Goal: Transaction & Acquisition: Purchase product/service

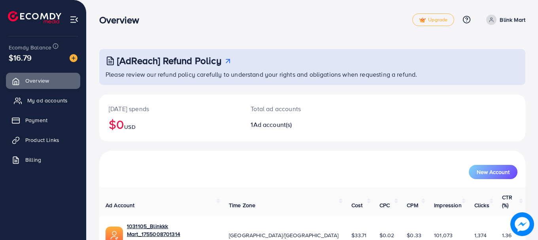
click at [36, 98] on span "My ad accounts" at bounding box center [47, 100] width 40 height 8
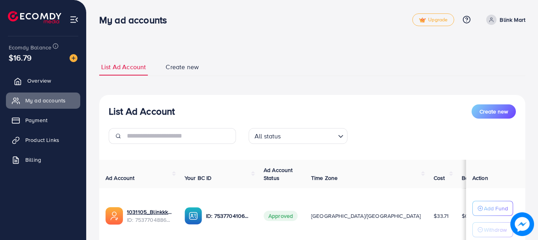
click at [36, 83] on span "Overview" at bounding box center [39, 81] width 24 height 8
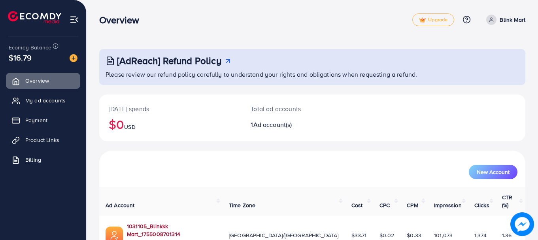
click at [151, 222] on link "1031105_Blinkkk Mart_1755008701314" at bounding box center [171, 230] width 89 height 16
click at [427, 17] on span "Upgrade" at bounding box center [433, 20] width 28 height 6
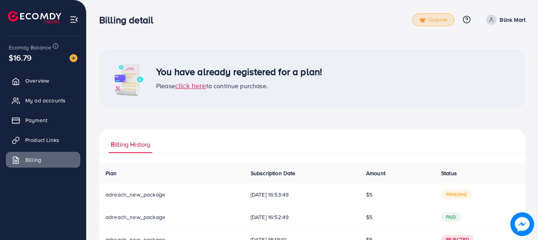
scroll to position [30, 0]
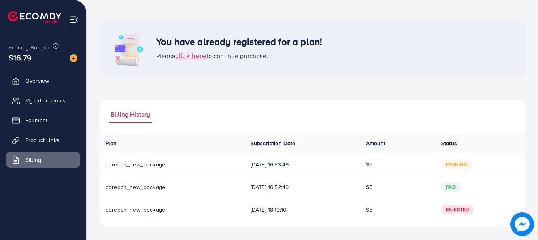
drag, startPoint x: 320, startPoint y: 187, endPoint x: 144, endPoint y: 150, distance: 179.6
click at [144, 150] on table "Plan Subscription Date Amount Status Download Invoice adreach_new_package [DATE…" at bounding box center [312, 177] width 426 height 88
click at [187, 145] on th "Plan" at bounding box center [171, 143] width 145 height 21
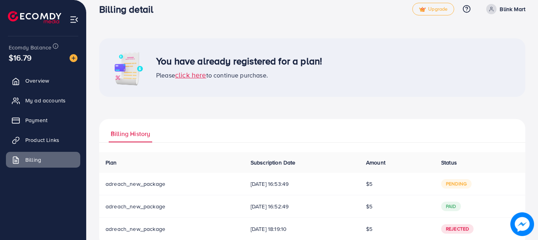
scroll to position [0, 0]
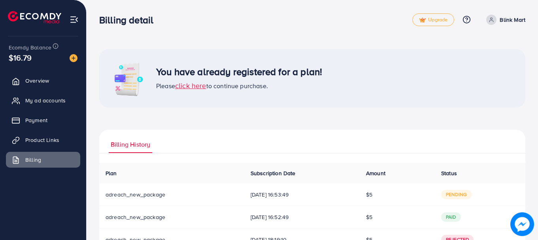
click at [197, 86] on span "click here" at bounding box center [190, 86] width 31 height 10
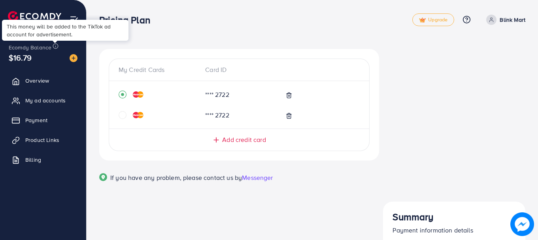
click at [55, 45] on icon at bounding box center [56, 46] width 6 height 6
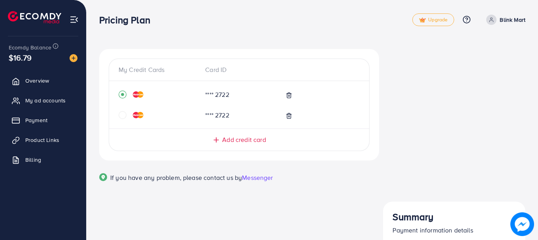
drag, startPoint x: 447, startPoint y: 99, endPoint x: 523, endPoint y: 100, distance: 75.9
click at [427, 17] on span "Upgrade" at bounding box center [433, 20] width 28 height 6
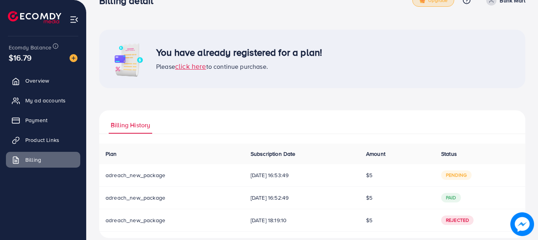
scroll to position [30, 0]
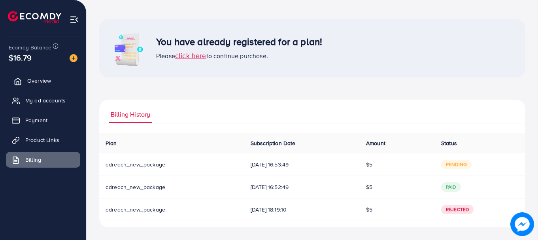
click at [42, 76] on link "Overview" at bounding box center [43, 81] width 74 height 16
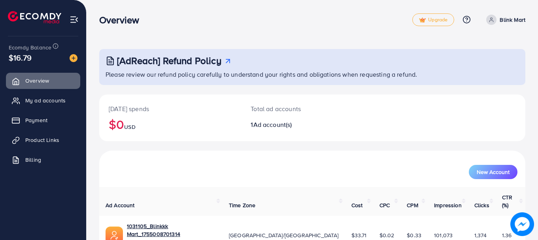
click at [73, 21] on img at bounding box center [74, 19] width 9 height 9
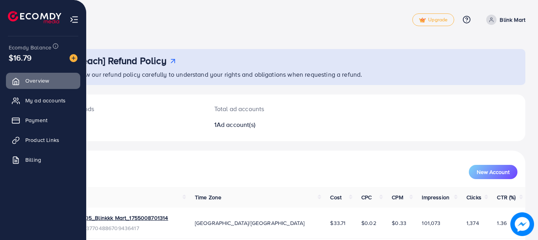
click at [12, 20] on img at bounding box center [34, 17] width 53 height 12
click at [21, 57] on span "$16.79" at bounding box center [20, 57] width 23 height 11
click at [72, 56] on img at bounding box center [74, 58] width 8 height 8
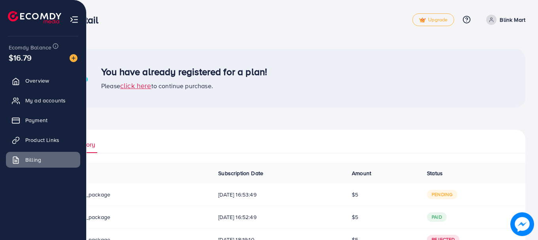
click at [79, 19] on div at bounding box center [43, 14] width 87 height 28
click at [73, 23] on img at bounding box center [74, 19] width 9 height 9
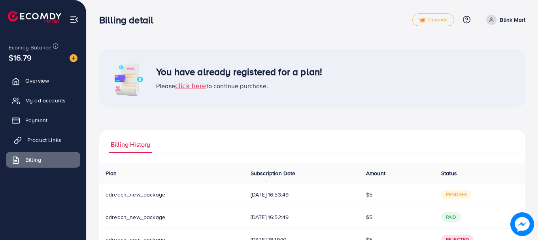
click at [38, 138] on span "Product Links" at bounding box center [44, 140] width 34 height 8
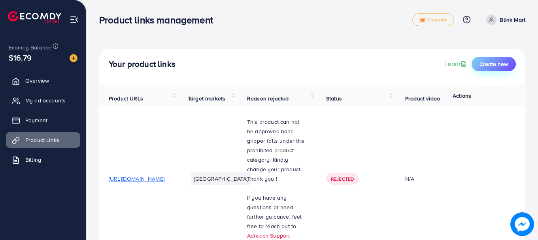
click at [483, 62] on span "Create new" at bounding box center [493, 64] width 28 height 8
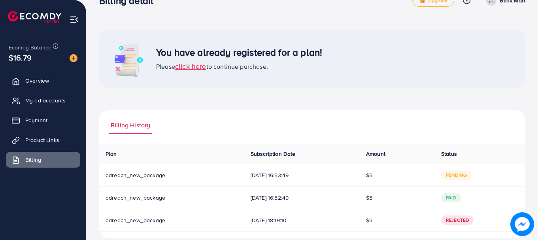
scroll to position [30, 0]
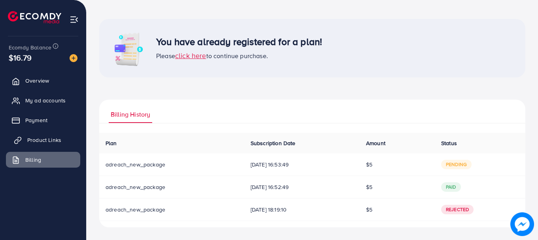
click at [24, 134] on link "Product Links" at bounding box center [43, 140] width 74 height 16
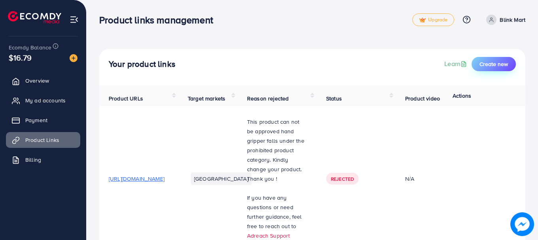
click at [487, 68] on span "Create new" at bounding box center [493, 64] width 28 height 8
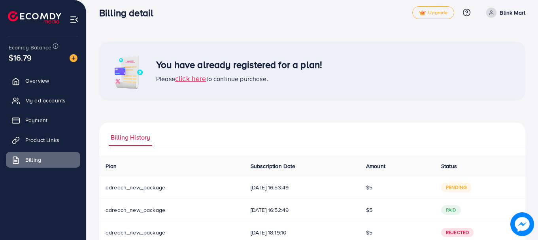
scroll to position [30, 0]
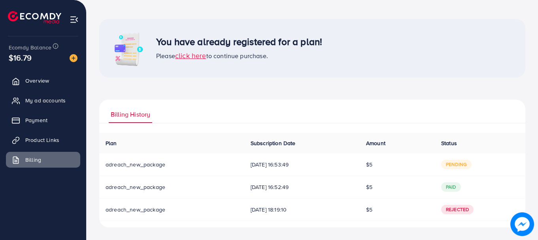
click at [447, 174] on td "pending" at bounding box center [480, 164] width 91 height 23
click at [45, 103] on span "My ad accounts" at bounding box center [47, 100] width 40 height 8
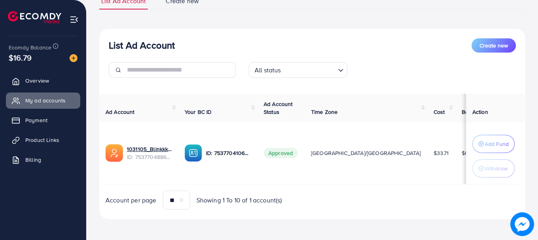
scroll to position [67, 0]
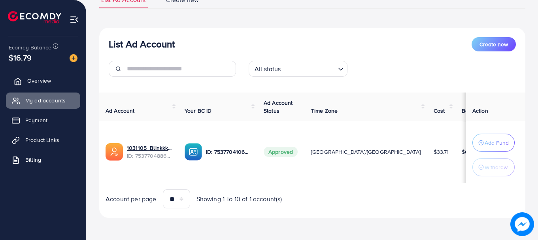
click at [37, 81] on span "Overview" at bounding box center [39, 81] width 24 height 8
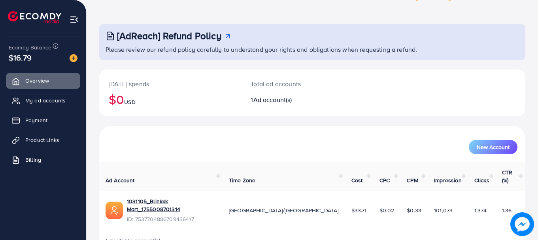
scroll to position [32, 0]
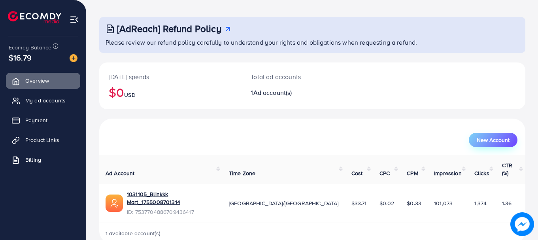
drag, startPoint x: 464, startPoint y: 144, endPoint x: 484, endPoint y: 144, distance: 20.2
click at [465, 144] on div "New Account" at bounding box center [312, 140] width 410 height 14
click at [484, 144] on button "New Account" at bounding box center [493, 140] width 49 height 14
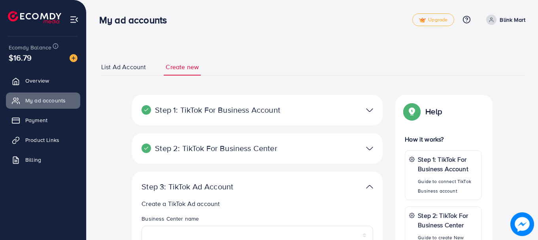
select select
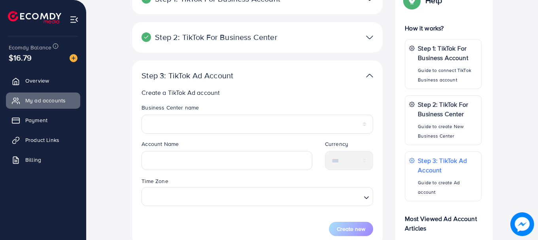
scroll to position [33, 0]
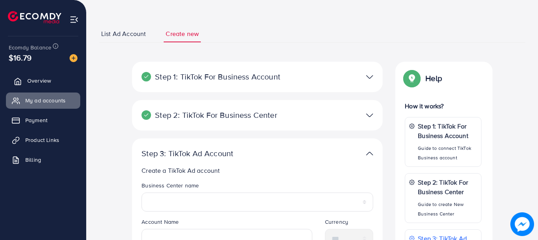
click at [57, 84] on link "Overview" at bounding box center [43, 81] width 74 height 16
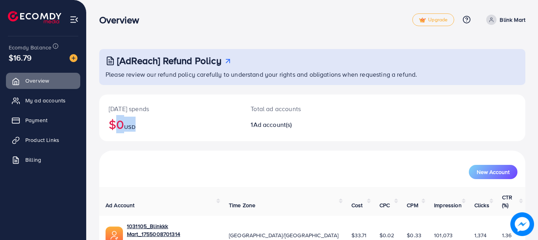
drag, startPoint x: 105, startPoint y: 121, endPoint x: 167, endPoint y: 125, distance: 62.5
click at [167, 125] on div "[DATE] spends $0 USD" at bounding box center [170, 117] width 142 height 47
click at [178, 126] on h2 "$0 USD" at bounding box center [170, 124] width 123 height 15
click at [270, 125] on span "Ad account(s)" at bounding box center [272, 124] width 39 height 9
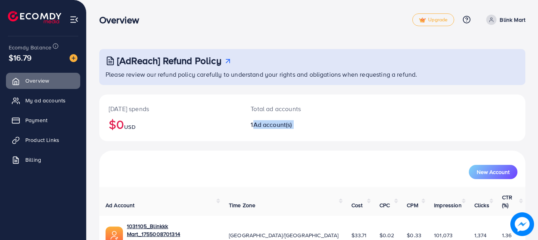
click at [270, 125] on span "Ad account(s)" at bounding box center [272, 124] width 39 height 9
click at [217, 94] on div "[DATE] spends $0 USD" at bounding box center [170, 117] width 142 height 47
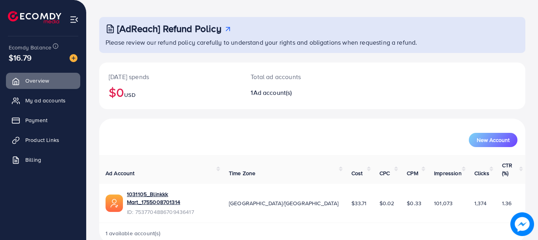
click at [72, 56] on img at bounding box center [74, 58] width 8 height 8
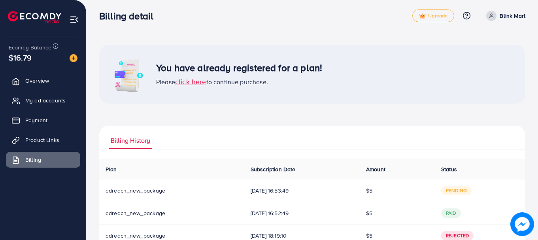
scroll to position [30, 0]
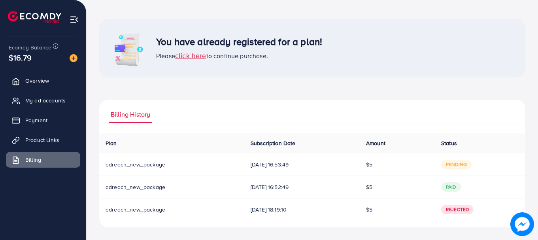
click at [42, 57] on div "$16.79" at bounding box center [43, 57] width 69 height 11
click at [59, 114] on link "Payment" at bounding box center [43, 120] width 74 height 16
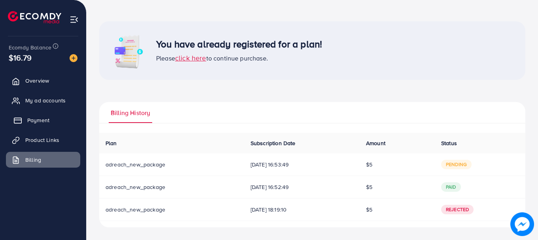
scroll to position [28, 0]
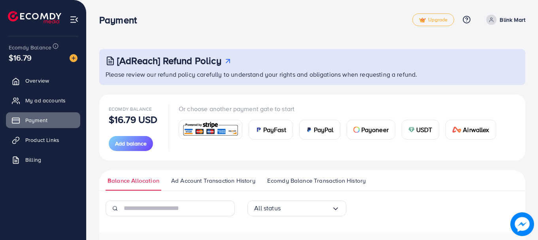
click at [275, 133] on span "PayFast" at bounding box center [274, 129] width 23 height 9
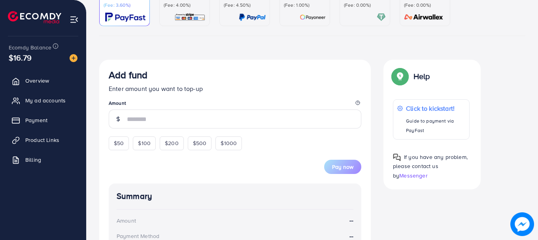
scroll to position [119, 0]
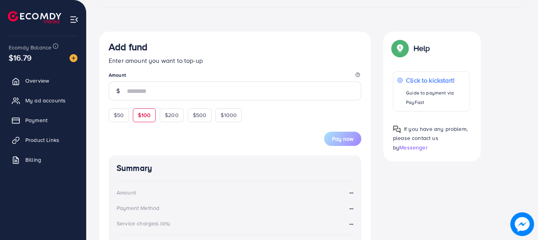
click at [145, 118] on span "$100" at bounding box center [144, 115] width 13 height 8
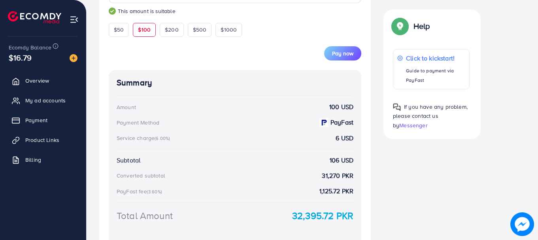
scroll to position [145, 0]
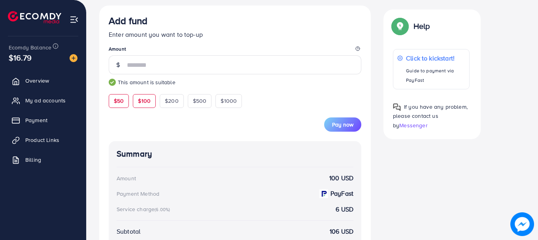
click at [118, 98] on span "$50" at bounding box center [119, 101] width 10 height 8
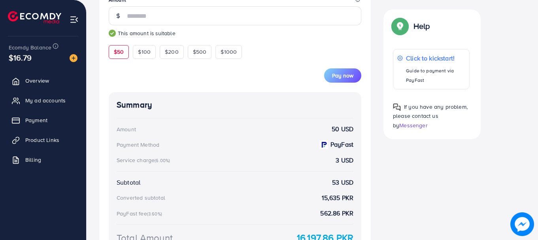
scroll to position [224, 0]
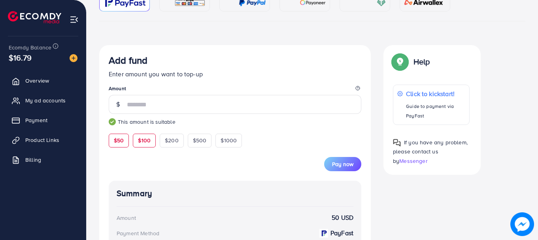
click at [143, 139] on span "$100" at bounding box center [144, 140] width 13 height 8
type input "***"
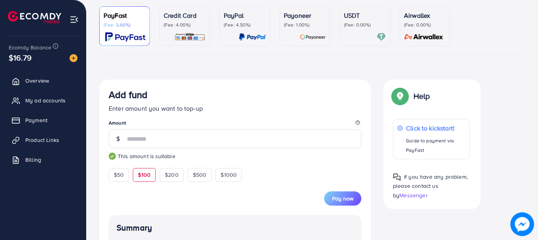
scroll to position [0, 0]
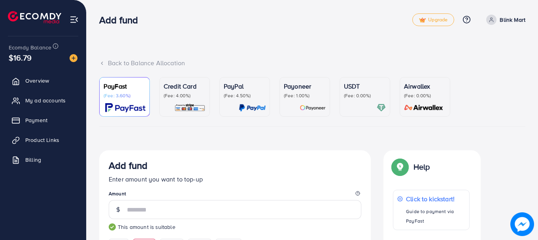
click at [364, 103] on div "USDT (Fee: 0.00%)" at bounding box center [365, 96] width 42 height 31
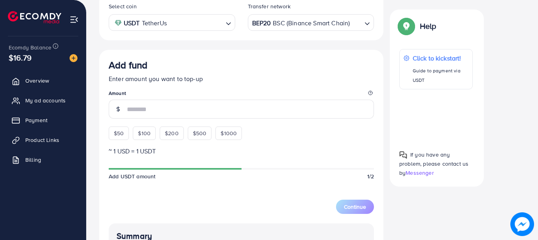
click at [144, 131] on span "$100" at bounding box center [144, 133] width 13 height 8
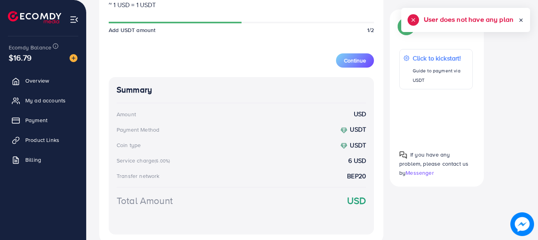
scroll to position [277, 0]
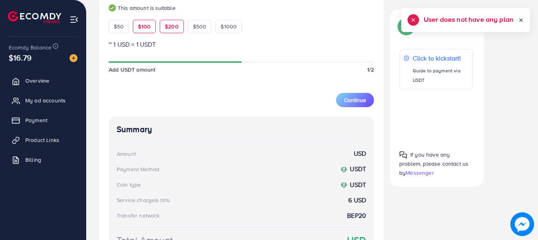
click at [172, 27] on span "$200" at bounding box center [172, 27] width 14 height 8
click at [141, 26] on span "$100" at bounding box center [144, 27] width 13 height 8
type input "***"
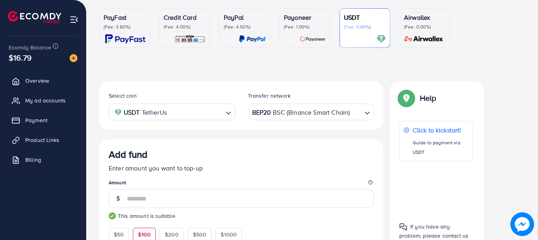
scroll to position [0, 0]
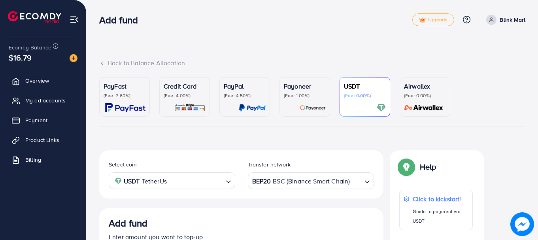
click at [411, 105] on img at bounding box center [424, 107] width 44 height 9
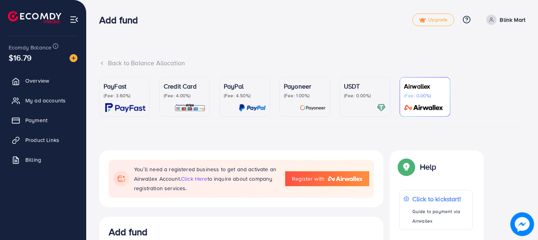
click at [128, 104] on img at bounding box center [125, 107] width 40 height 9
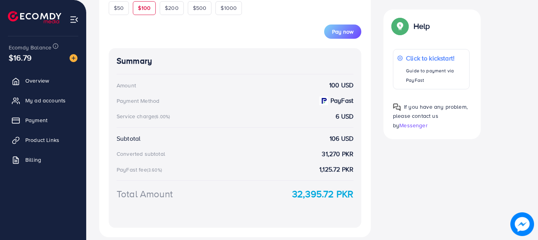
scroll to position [224, 0]
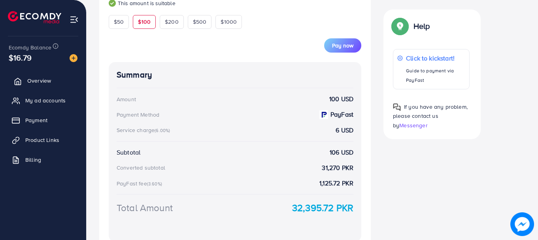
click at [44, 83] on span "Overview" at bounding box center [39, 81] width 24 height 8
